Goal: Find specific page/section: Find specific page/section

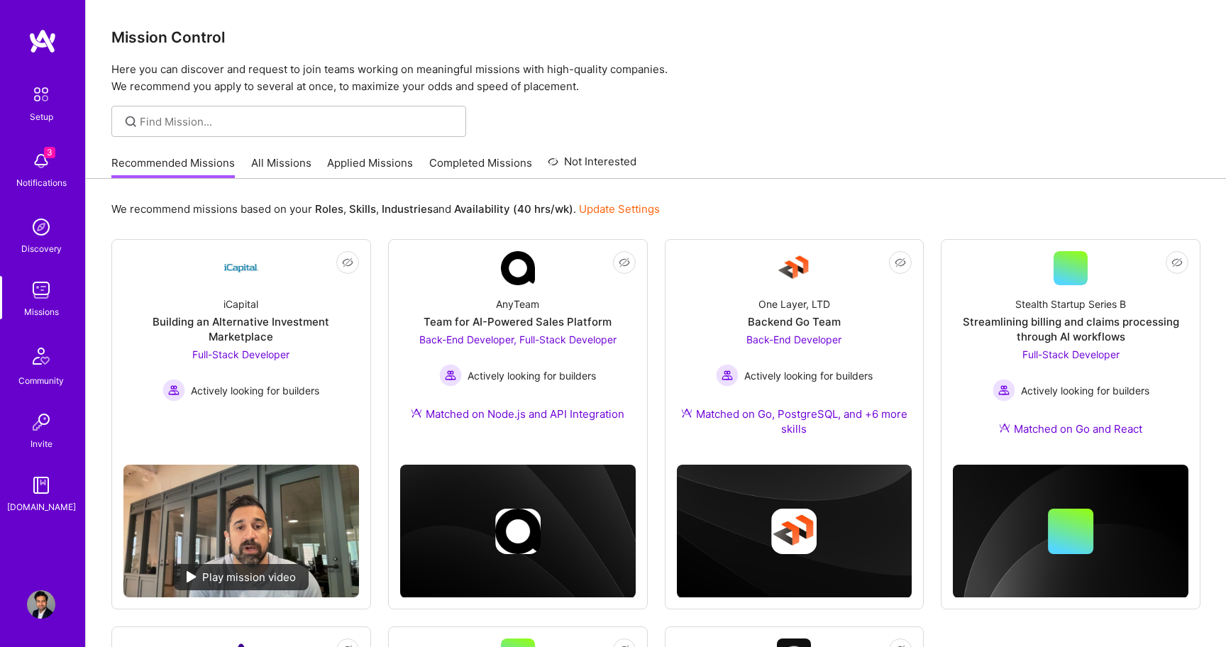
click at [50, 169] on img at bounding box center [41, 161] width 28 height 28
click at [771, 135] on div "3 Setup 3 Notifications Discovery Missions Community Invite [DOMAIN_NAME] Profi…" at bounding box center [613, 511] width 1226 height 1023
click at [255, 319] on div "Building an Alternative Investment Marketplace" at bounding box center [241, 329] width 236 height 30
